Goal: Answer question/provide support: Share knowledge or assist other users

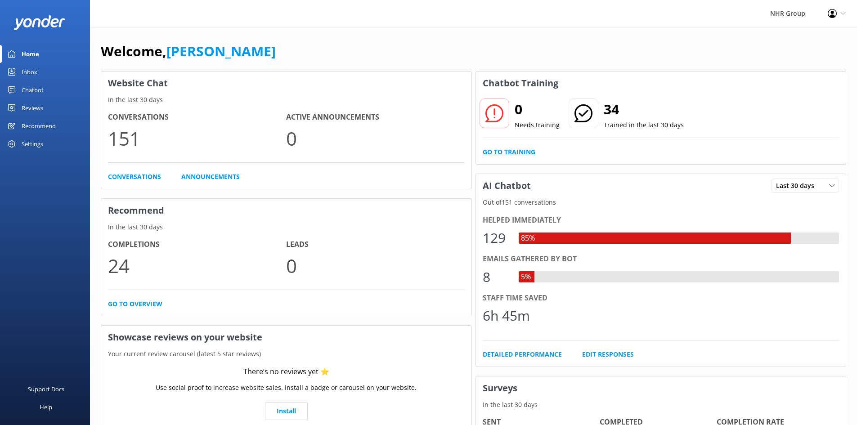
click at [518, 154] on link "Go to Training" at bounding box center [509, 152] width 53 height 10
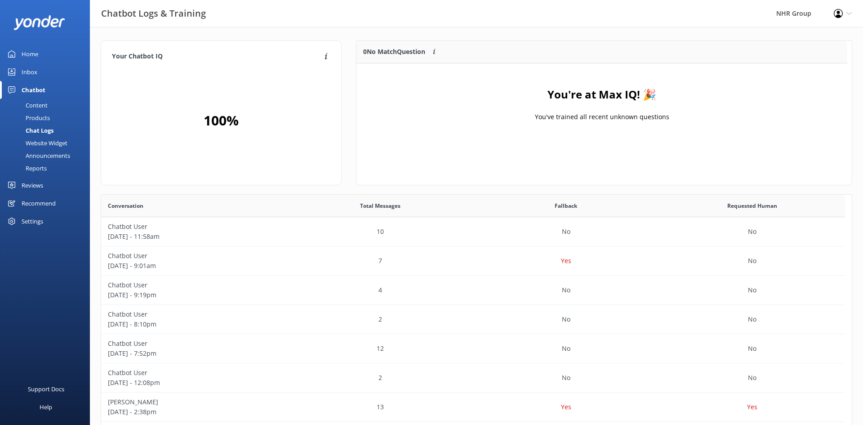
scroll to position [106, 484]
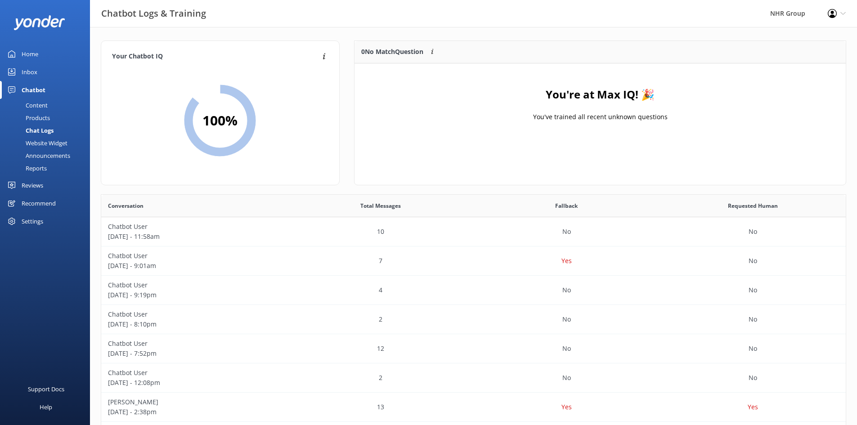
click at [25, 70] on div "Inbox" at bounding box center [30, 72] width 16 height 18
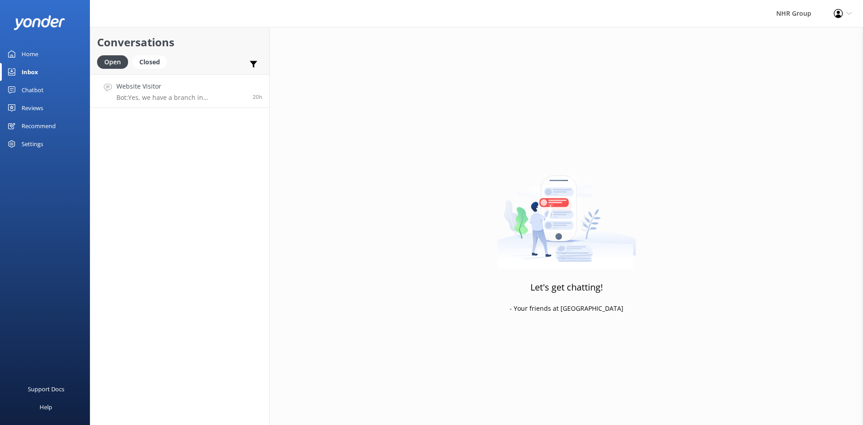
click at [170, 90] on h4 "Website Visitor" at bounding box center [181, 86] width 130 height 10
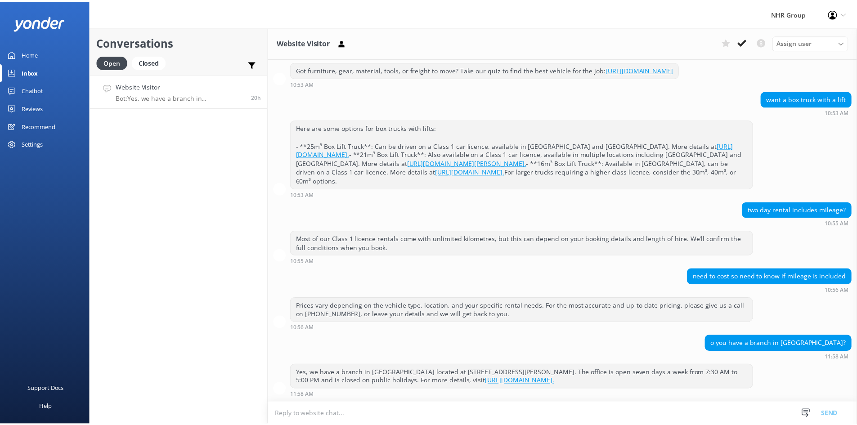
scroll to position [142, 0]
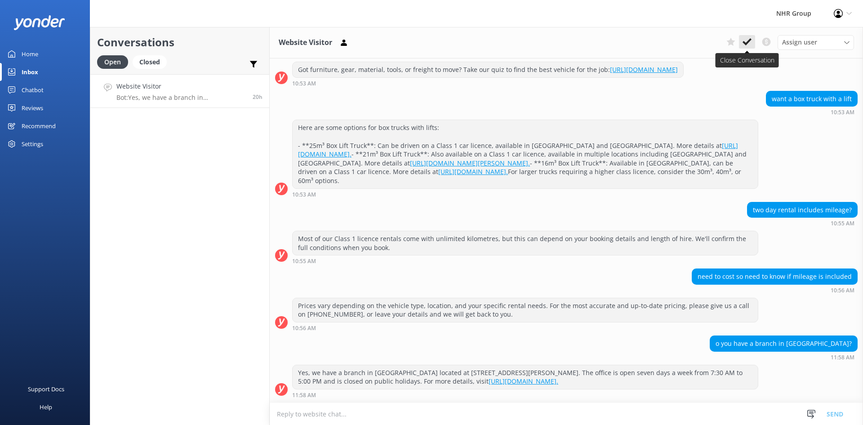
click at [755, 44] on button at bounding box center [747, 41] width 16 height 13
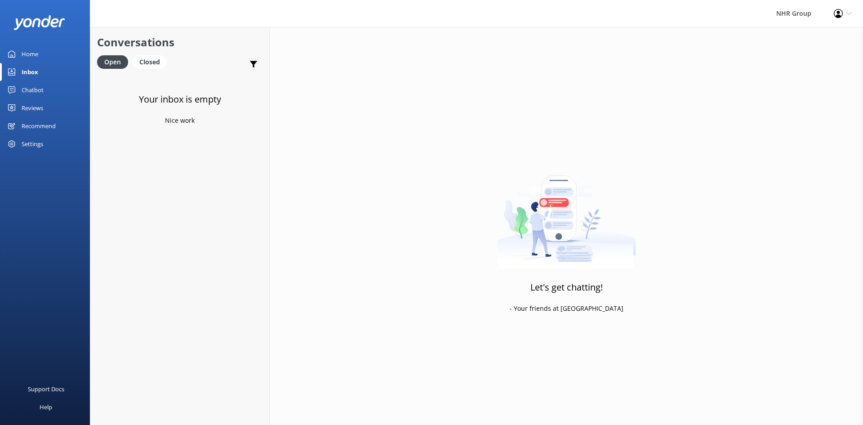
click at [35, 52] on div "Home" at bounding box center [30, 54] width 17 height 18
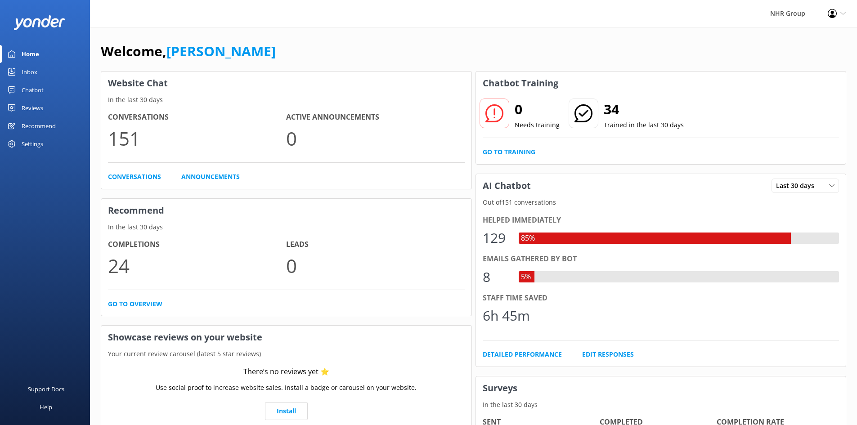
click at [37, 74] on link "Inbox" at bounding box center [45, 72] width 90 height 18
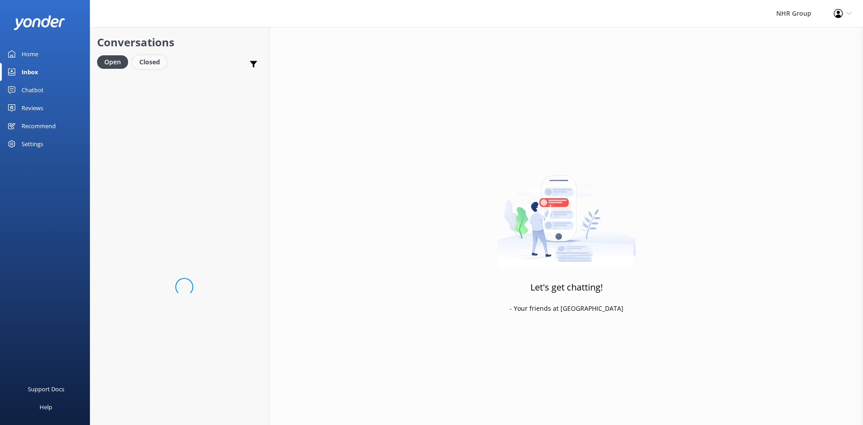
click at [150, 63] on div "Closed" at bounding box center [150, 61] width 34 height 13
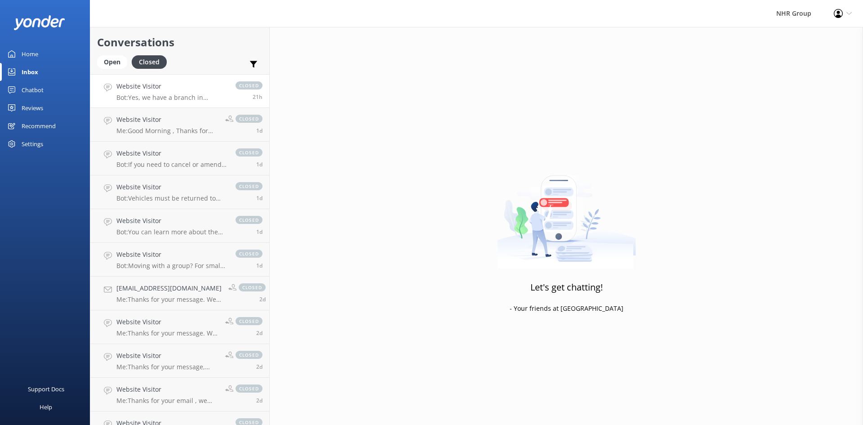
click at [177, 104] on link "Website Visitor Bot: Yes, we have a branch in [GEOGRAPHIC_DATA] located at [STR…" at bounding box center [179, 91] width 179 height 34
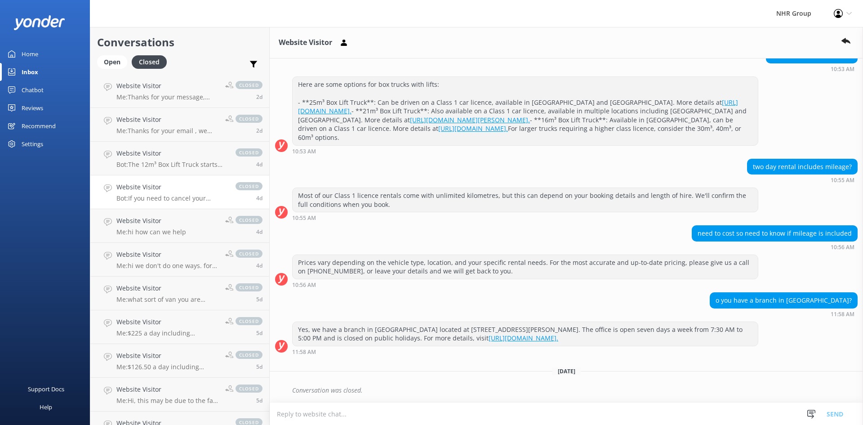
scroll to position [185, 0]
click at [157, 200] on p "Bot: If you need to cancel your booking, please contact the NHR Group team at 0…" at bounding box center [171, 198] width 110 height 8
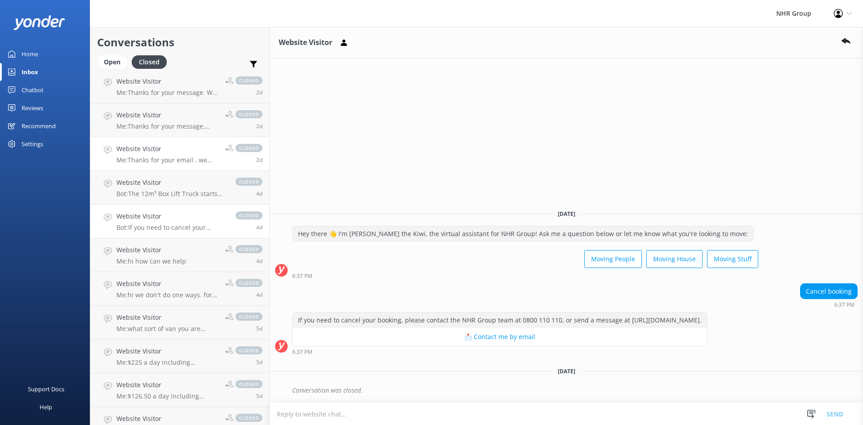
scroll to position [225, 0]
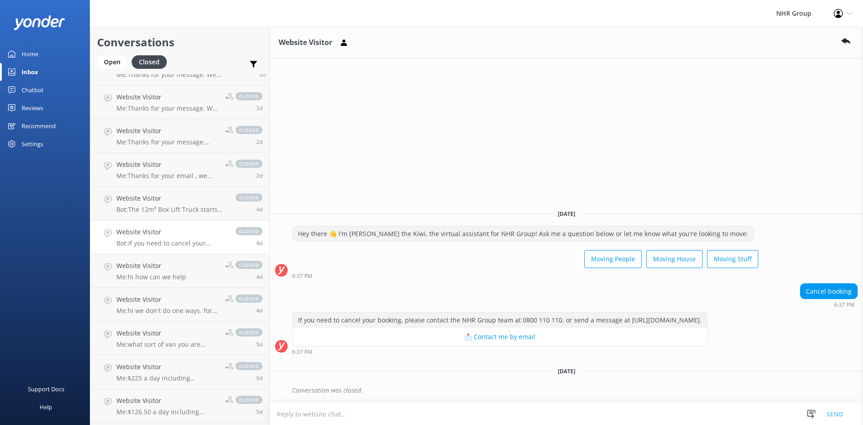
click at [39, 82] on div "Chatbot" at bounding box center [33, 90] width 22 height 18
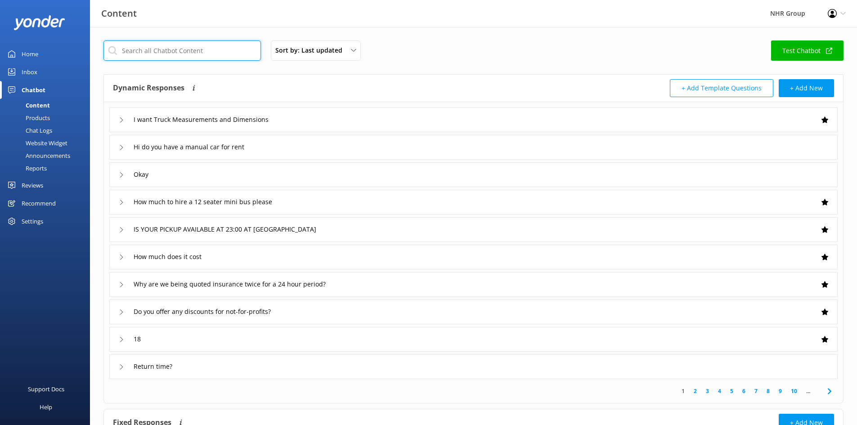
click at [213, 52] on input "text" at bounding box center [181, 50] width 157 height 20
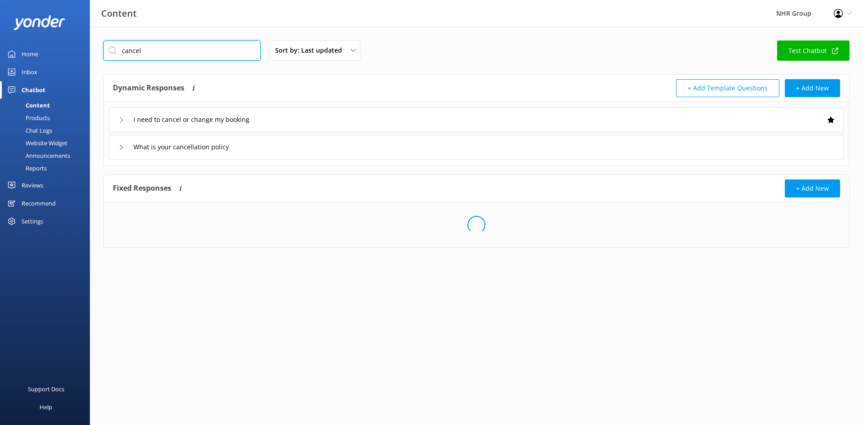
type input "cancel"
click at [269, 120] on div "I need to cancel or change my booking" at bounding box center [202, 119] width 144 height 13
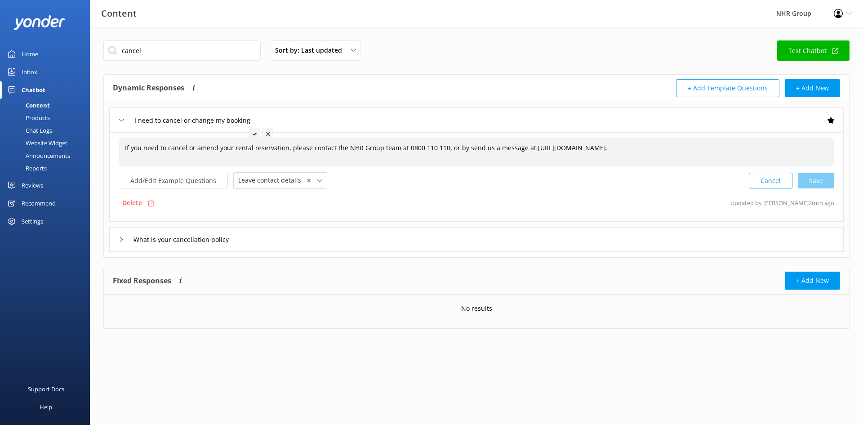
click at [638, 145] on div "If you need to cancel or amend your rental reservation, please contact the NHR …" at bounding box center [476, 152] width 715 height 29
click at [648, 148] on textarea "If you need to cancel or amend your rental reservation, please contact the NHR …" at bounding box center [477, 152] width 714 height 28
click at [529, 150] on textarea "If you need to cancel or amend your rental reservation, please contact the NHR …" at bounding box center [477, 152] width 714 height 28
type textarea "If you need to cancel or amend your rental reservation, please contact the NHR …"
click at [537, 179] on div "Add/Edit Example Questions Leave contact details ✕ Leave contact details Check …" at bounding box center [477, 180] width 716 height 17
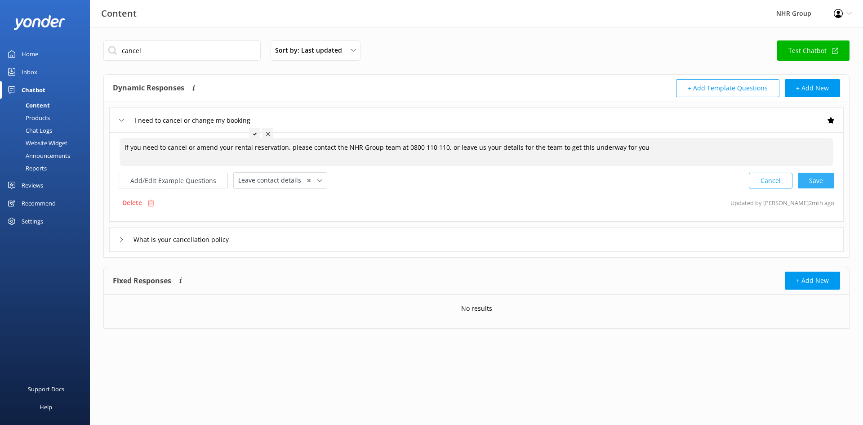
click at [809, 182] on div "Cancel Save" at bounding box center [791, 180] width 85 height 17
click at [293, 115] on div "I need to cancel or change my booking" at bounding box center [476, 119] width 735 height 25
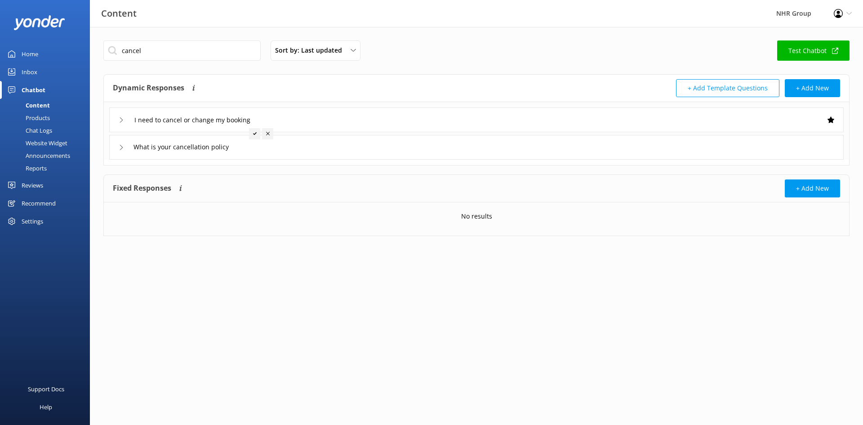
click at [257, 149] on div "What is your cancellation policy" at bounding box center [476, 147] width 735 height 25
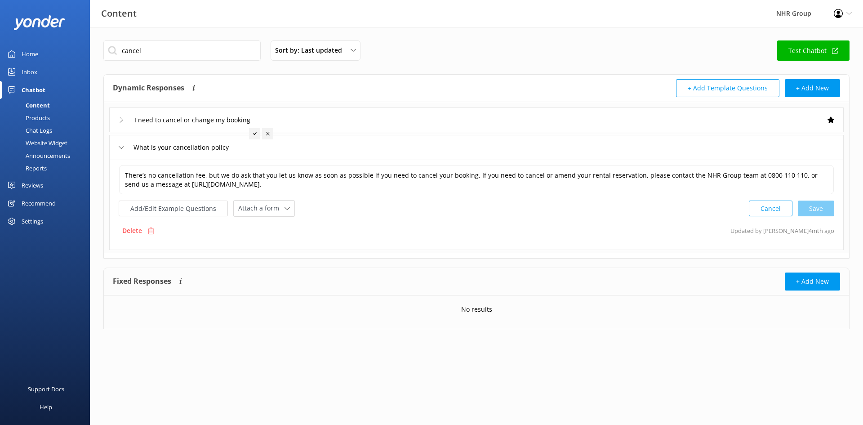
click at [359, 149] on div "What is your cancellation policy" at bounding box center [476, 147] width 735 height 25
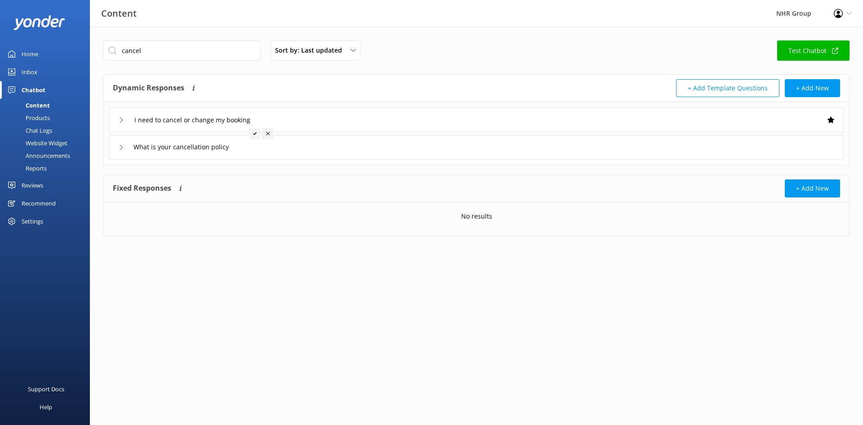
click at [38, 115] on div "Products" at bounding box center [27, 118] width 45 height 13
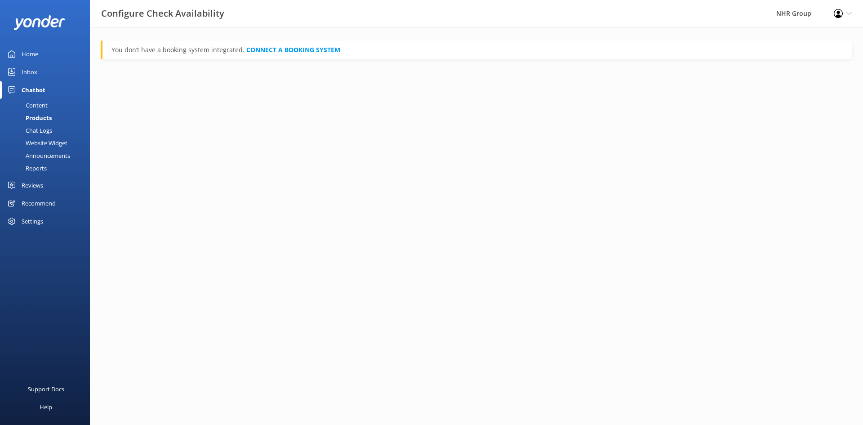
click at [34, 104] on div "Content" at bounding box center [26, 105] width 42 height 13
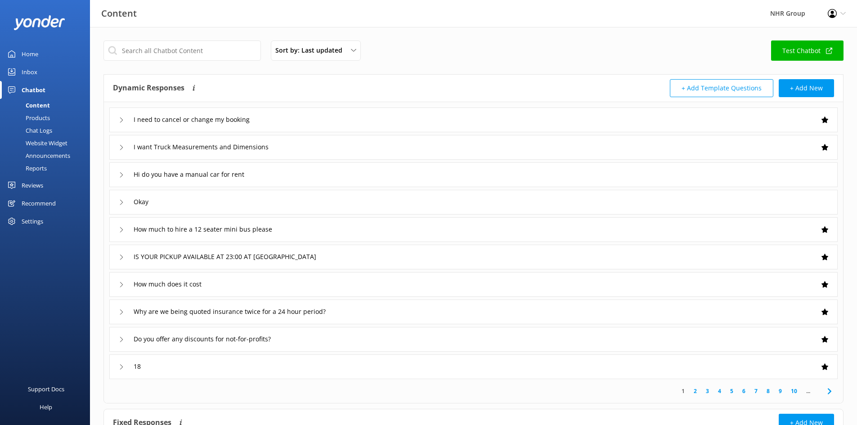
click at [34, 92] on div "Chatbot" at bounding box center [34, 90] width 24 height 18
click at [30, 68] on div "Inbox" at bounding box center [30, 72] width 16 height 18
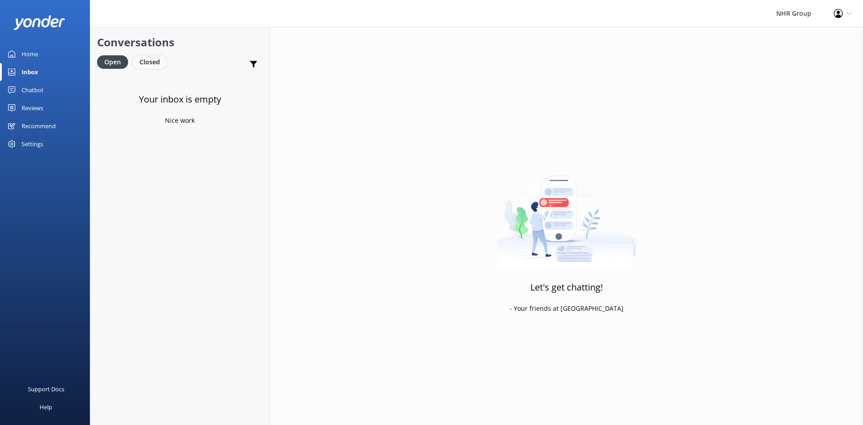
click at [147, 58] on div "Closed" at bounding box center [150, 61] width 34 height 13
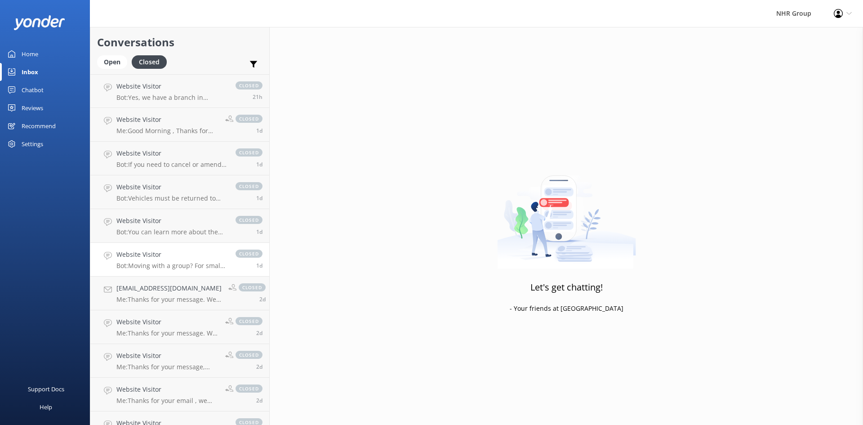
click at [167, 250] on h4 "Website Visitor" at bounding box center [171, 255] width 110 height 10
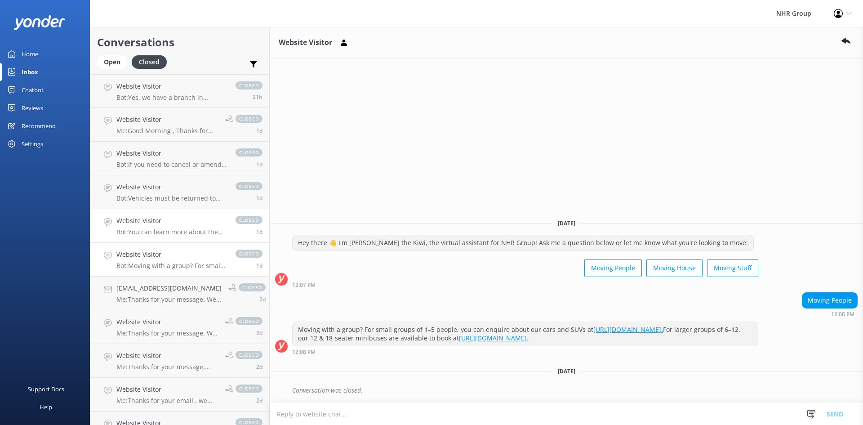
click at [130, 235] on p "Bot: You can learn more about the 45m³ box lift furniture truck available in [G…" at bounding box center [171, 232] width 110 height 8
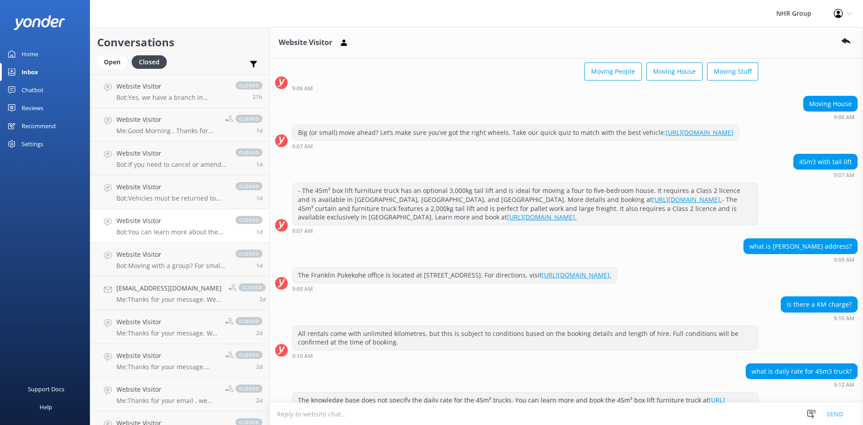
scroll to position [28, 0]
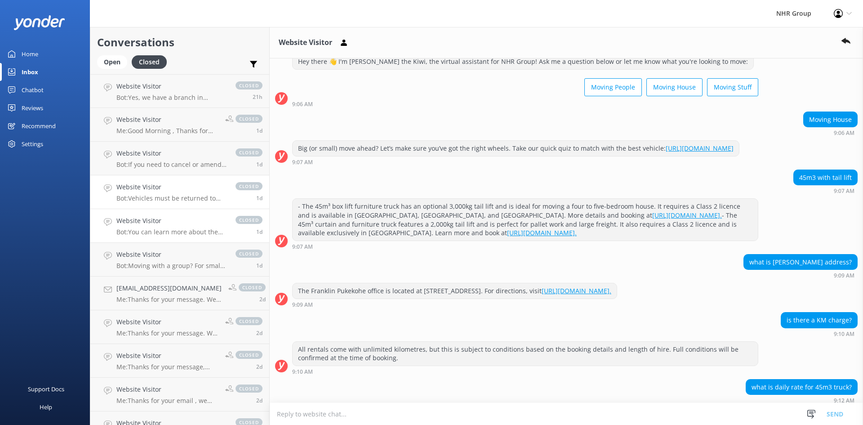
click at [178, 197] on p "Bot: Vehicles must be returned to the same location they were picked up from. W…" at bounding box center [171, 198] width 110 height 8
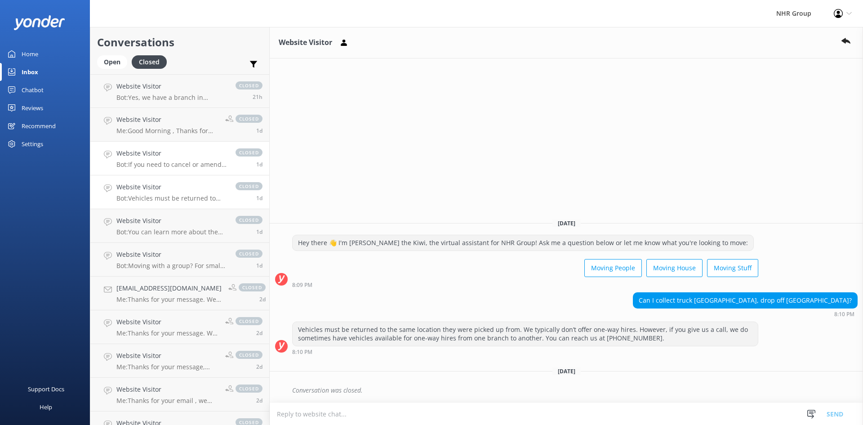
click at [184, 153] on h4 "Website Visitor" at bounding box center [171, 153] width 110 height 10
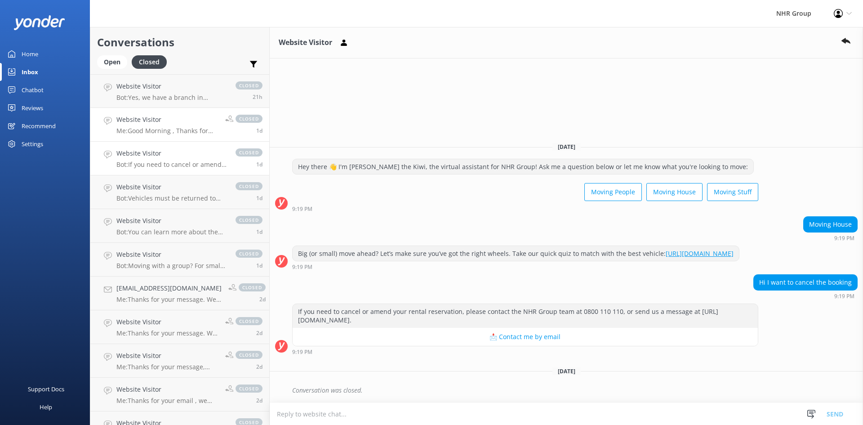
click at [158, 133] on p "Me: Good Morning , Thanks for your message , it seems you are after 18 seater p…" at bounding box center [167, 131] width 102 height 8
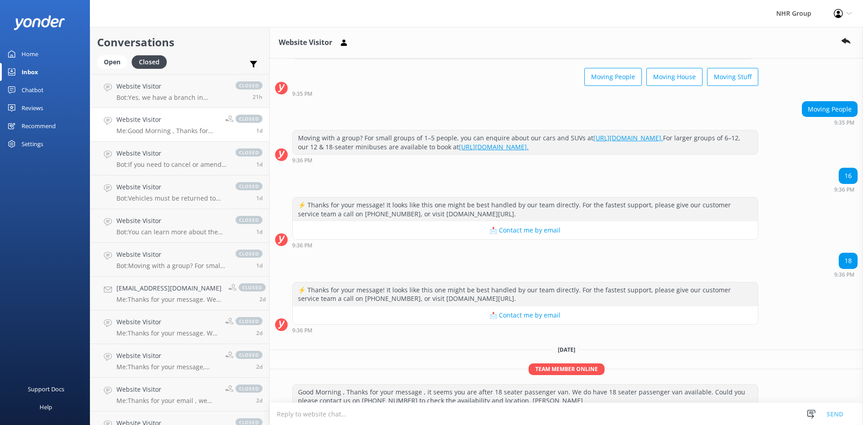
scroll to position [77, 0]
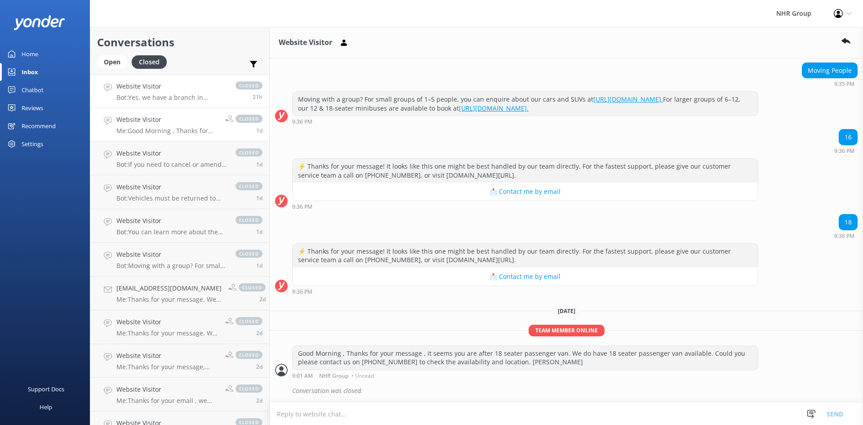
click at [147, 95] on p "Bot: Yes, we have a branch in [GEOGRAPHIC_DATA] located at [STREET_ADDRESS][PER…" at bounding box center [171, 98] width 110 height 8
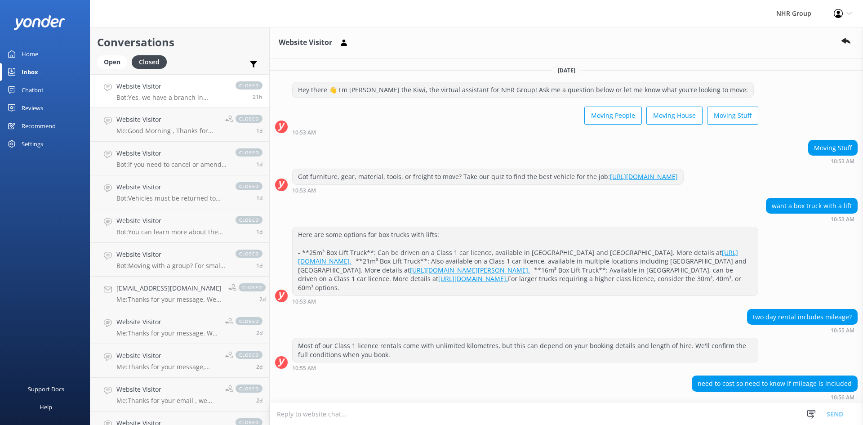
click at [26, 56] on div "Home" at bounding box center [30, 54] width 17 height 18
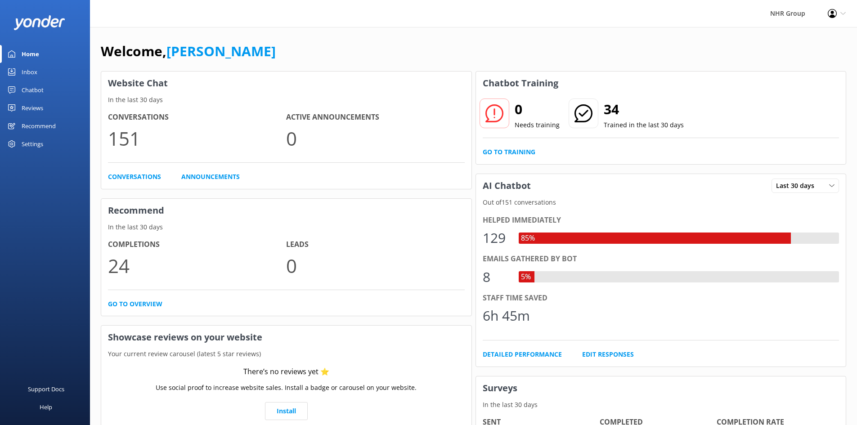
click at [32, 91] on div "Chatbot" at bounding box center [33, 90] width 22 height 18
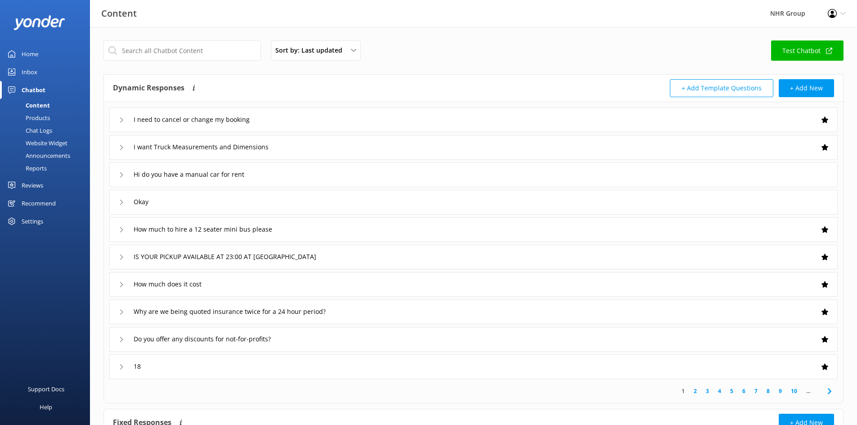
click at [37, 167] on div "Reports" at bounding box center [25, 168] width 41 height 13
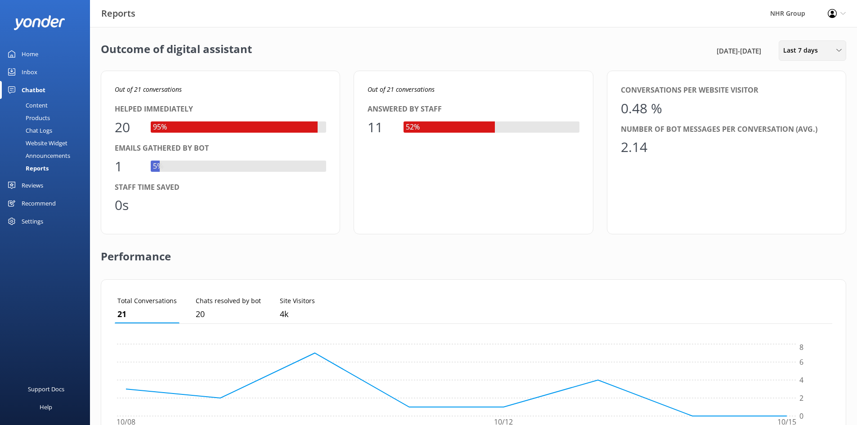
click at [801, 51] on span "Last 7 days" at bounding box center [803, 50] width 40 height 10
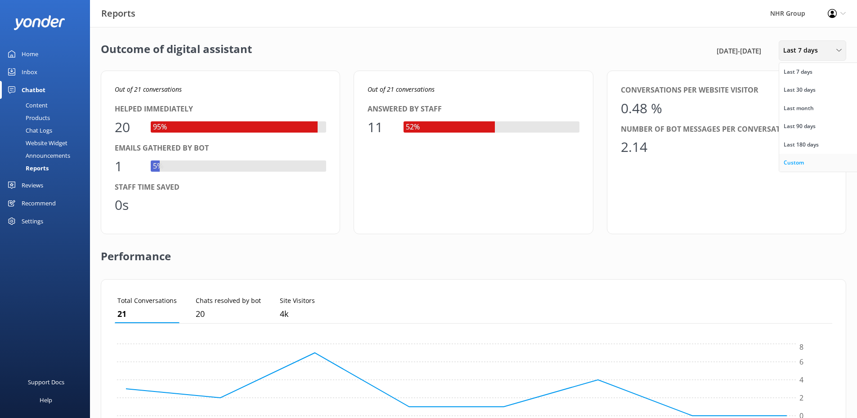
click at [793, 160] on div "Custom" at bounding box center [793, 162] width 20 height 9
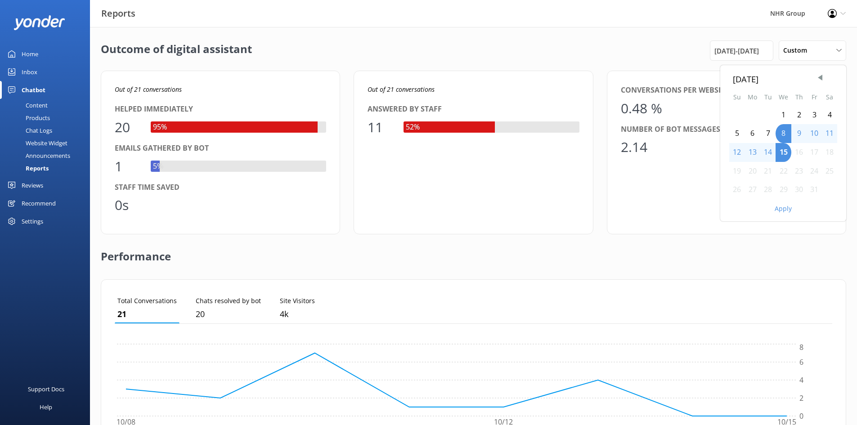
click at [785, 113] on div "1" at bounding box center [783, 115] width 16 height 19
click at [778, 208] on button "Apply" at bounding box center [782, 209] width 17 height 6
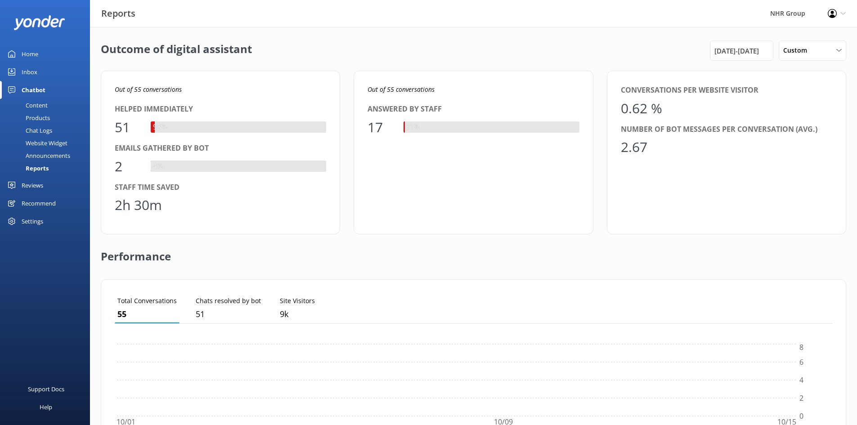
scroll to position [84, 710]
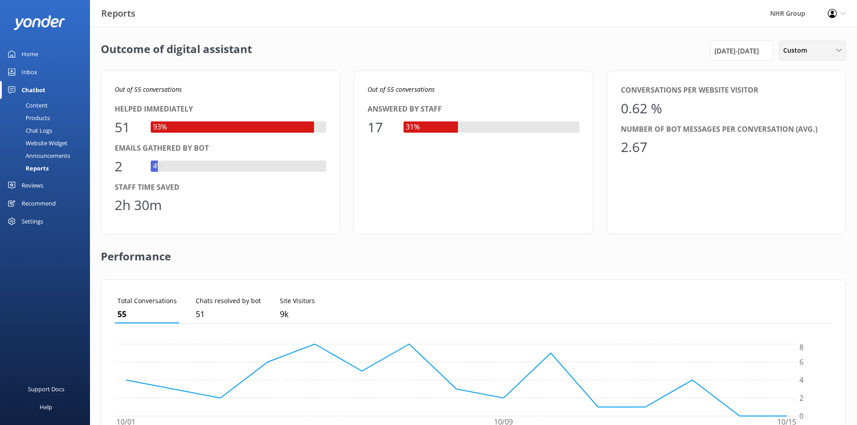
click at [791, 45] on div "Custom Last 7 days Last 30 days Last month Last 90 days Last 180 days Custom" at bounding box center [811, 50] width 67 height 20
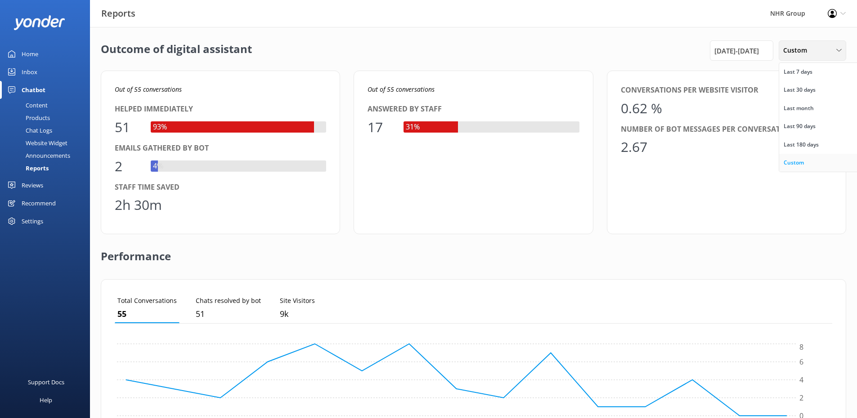
click at [794, 165] on div "Custom" at bounding box center [793, 162] width 20 height 9
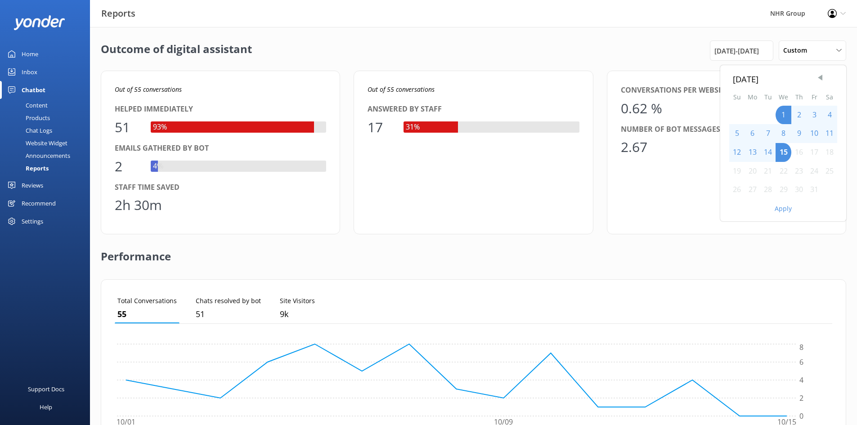
click at [820, 74] on span "Previous Month" at bounding box center [819, 77] width 9 height 9
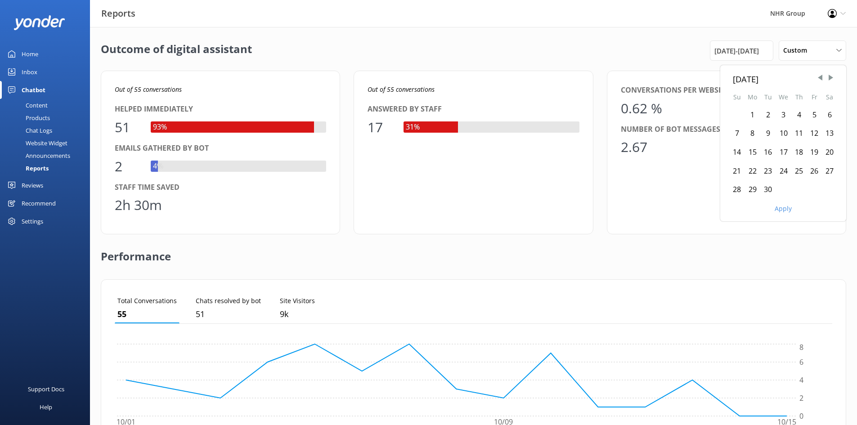
click at [754, 114] on div "1" at bounding box center [752, 115] width 16 height 19
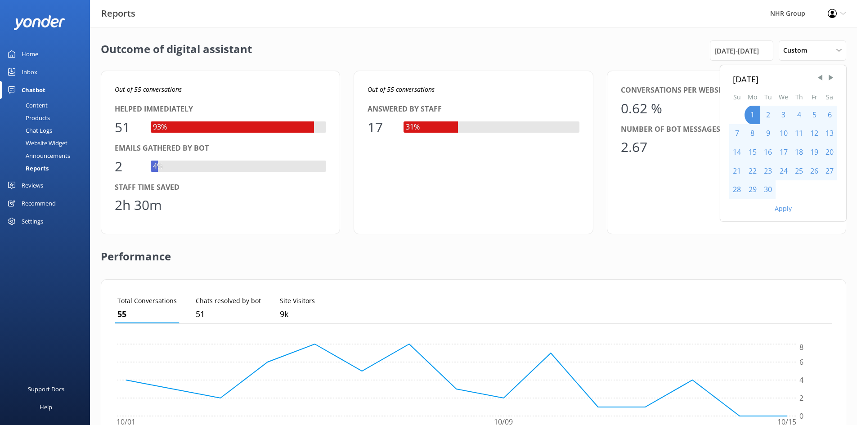
click at [768, 190] on div "30" at bounding box center [767, 189] width 15 height 19
click at [781, 213] on div "Apply" at bounding box center [783, 206] width 126 height 15
click at [784, 208] on button "Apply" at bounding box center [782, 209] width 17 height 6
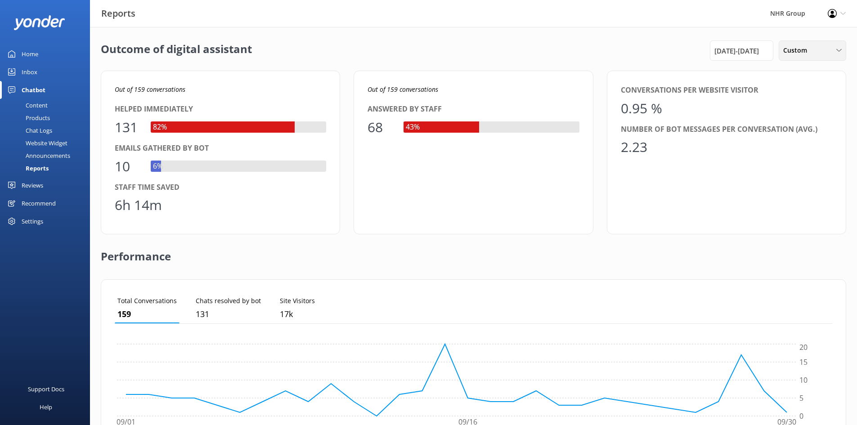
click at [810, 51] on span "Custom" at bounding box center [797, 50] width 29 height 10
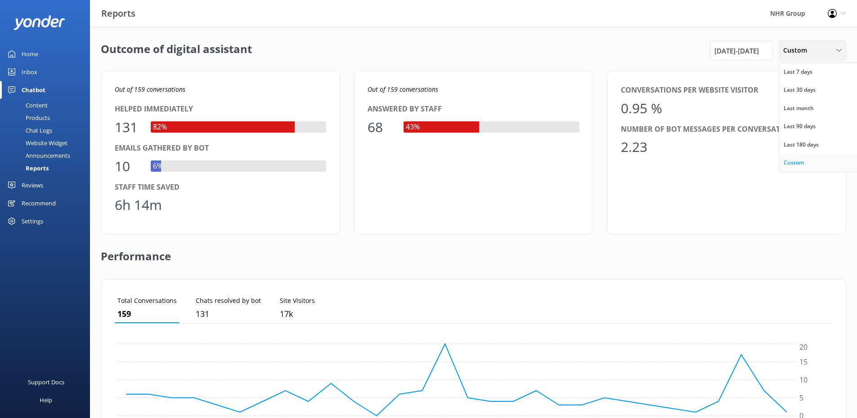
click at [796, 161] on div "Custom" at bounding box center [793, 162] width 20 height 9
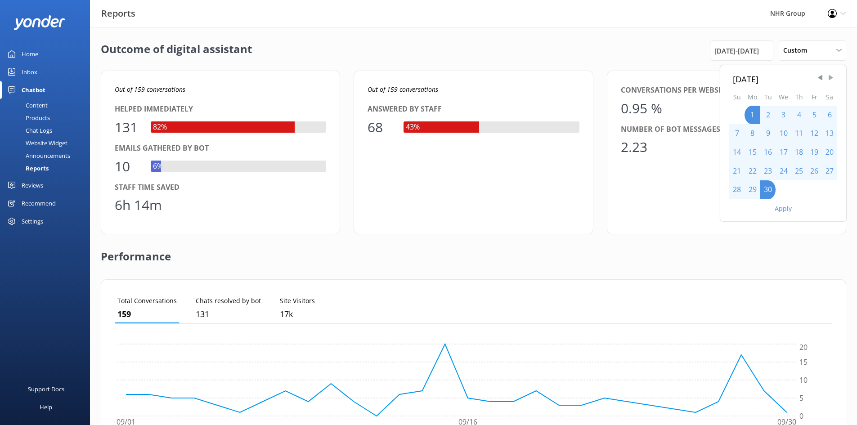
click at [830, 79] on span "Next Month" at bounding box center [830, 77] width 9 height 9
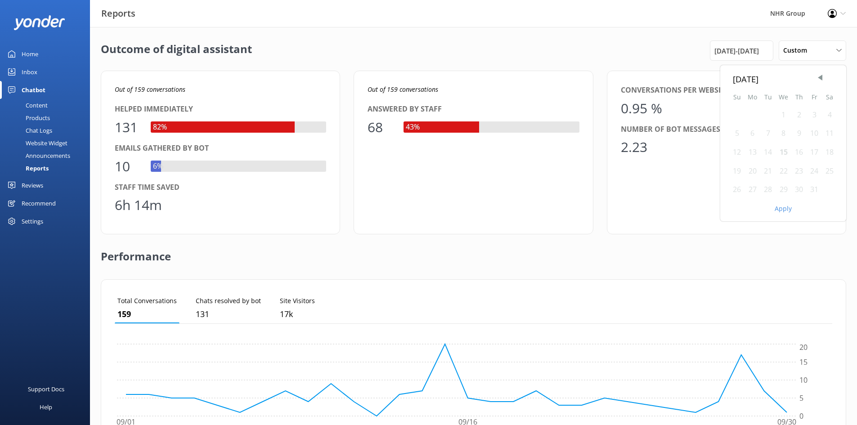
click at [785, 113] on div "1" at bounding box center [783, 115] width 16 height 19
click at [782, 151] on div "15" at bounding box center [783, 152] width 16 height 19
click at [787, 112] on div "1" at bounding box center [783, 115] width 16 height 19
click at [784, 113] on div "1" at bounding box center [783, 115] width 16 height 19
click at [782, 153] on div "15" at bounding box center [783, 152] width 16 height 19
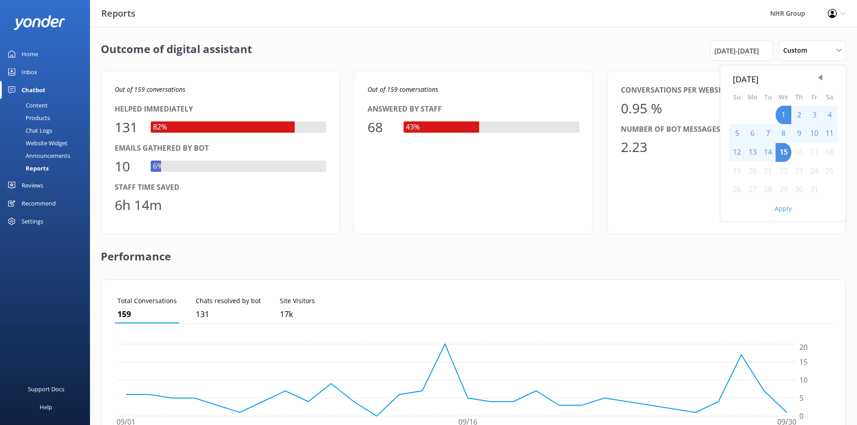
click at [785, 206] on button "Apply" at bounding box center [782, 209] width 17 height 6
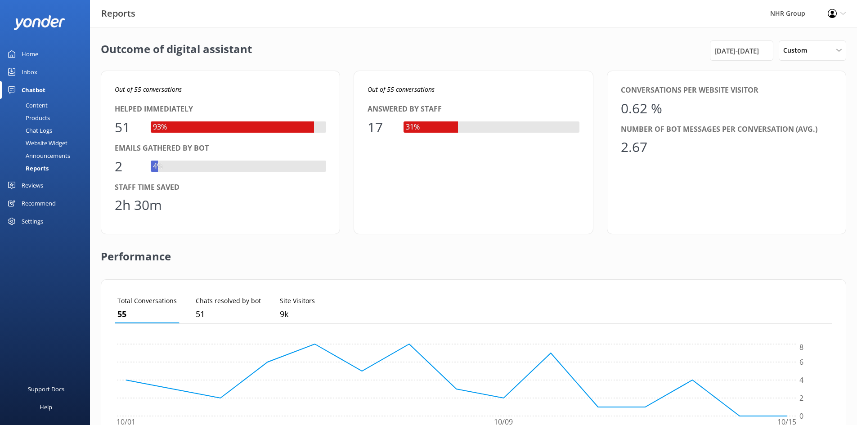
click at [31, 73] on div "Inbox" at bounding box center [30, 72] width 16 height 18
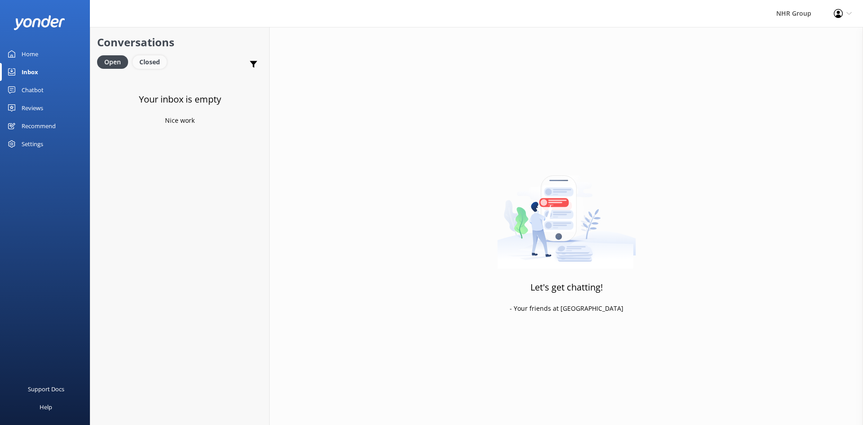
click at [156, 60] on div "Closed" at bounding box center [150, 61] width 34 height 13
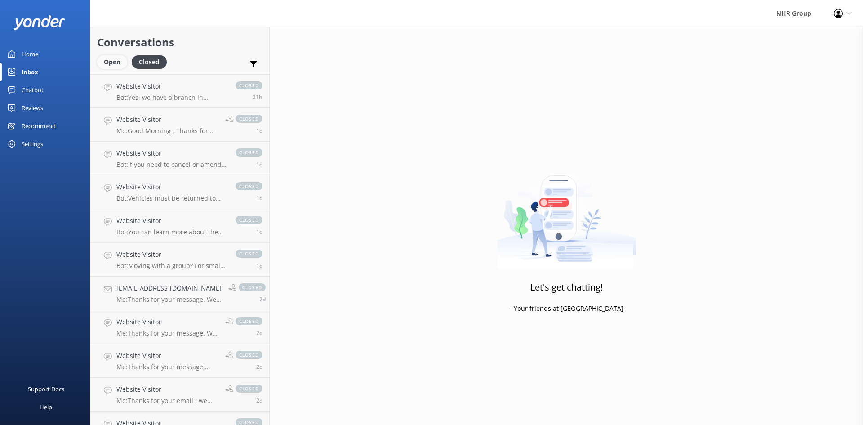
click at [125, 61] on div "Open" at bounding box center [112, 61] width 30 height 13
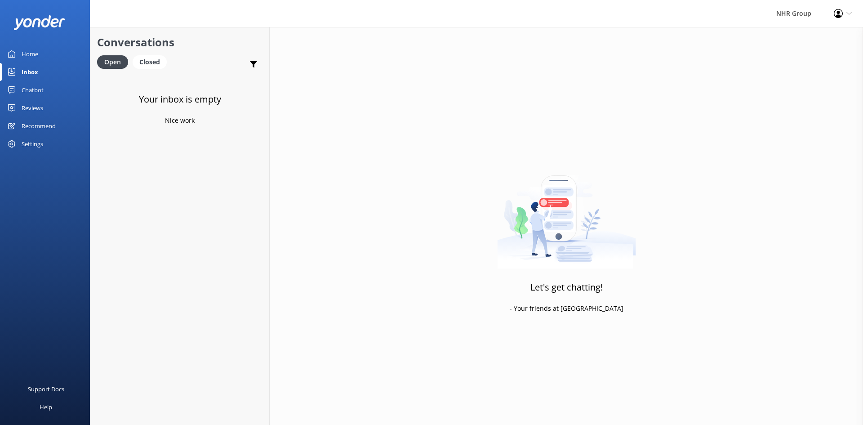
click at [28, 56] on div "Home" at bounding box center [30, 54] width 17 height 18
